Goal: Book appointment/travel/reservation

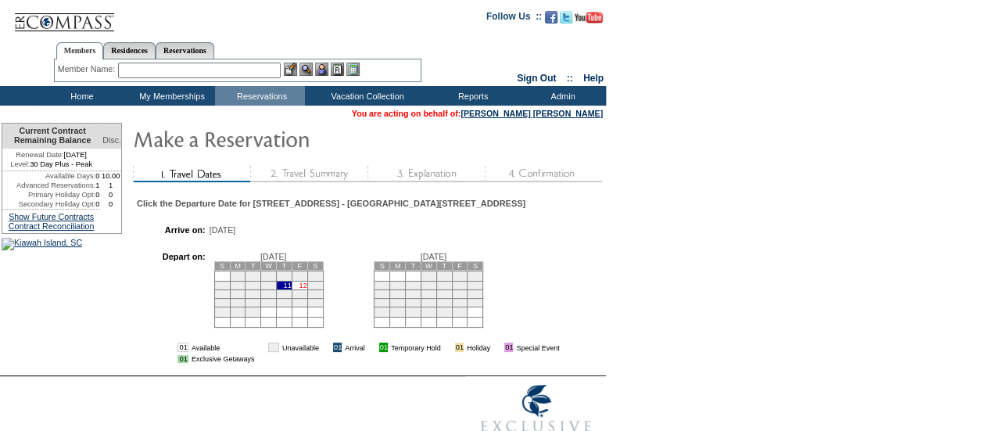
click at [306, 289] on link "12" at bounding box center [303, 285] width 8 height 8
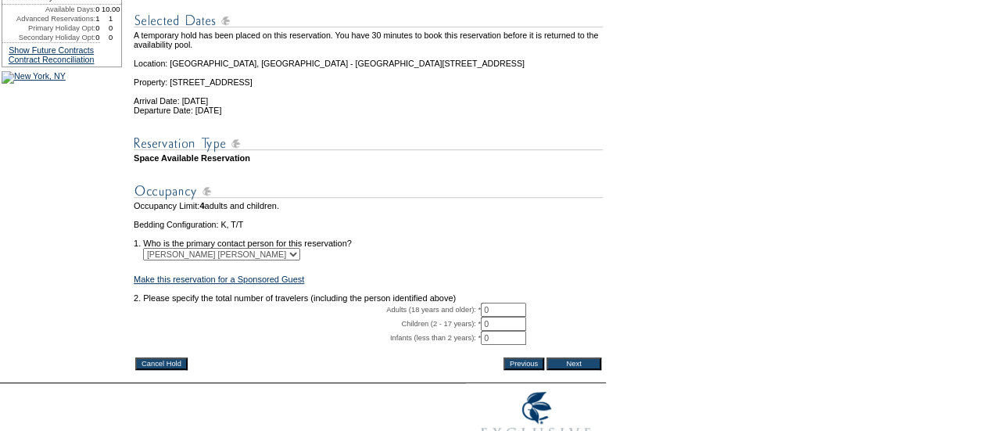
scroll to position [199, 0]
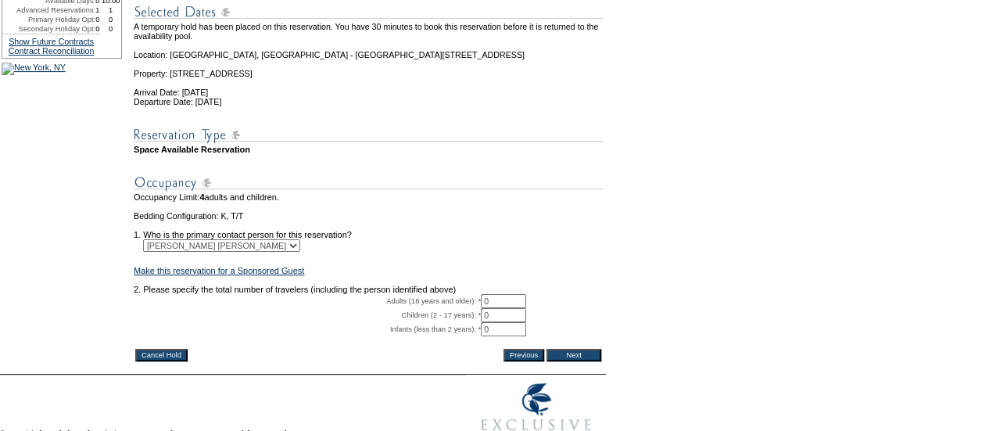
click at [496, 308] on input "0" at bounding box center [503, 301] width 45 height 14
type input "2"
click at [571, 361] on input "Next" at bounding box center [573, 355] width 55 height 13
